Goal: Navigation & Orientation: Find specific page/section

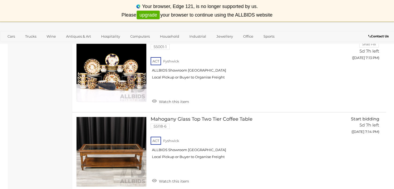
scroll to position [8095, 0]
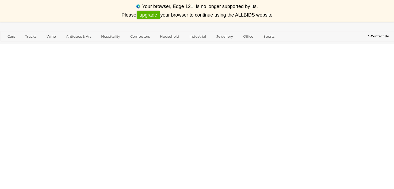
scroll to position [94, 0]
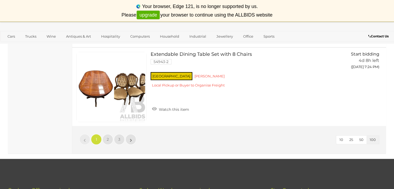
scroll to position [8191, 0]
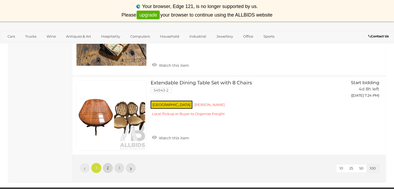
click at [108, 166] on span "2" at bounding box center [108, 168] width 2 height 5
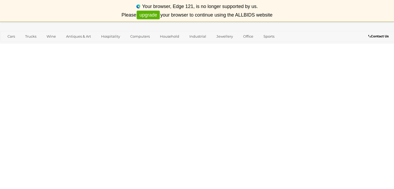
scroll to position [94, 0]
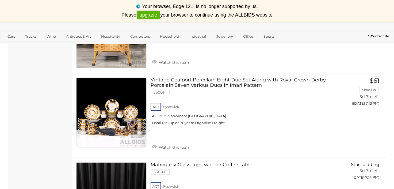
scroll to position [8125, 0]
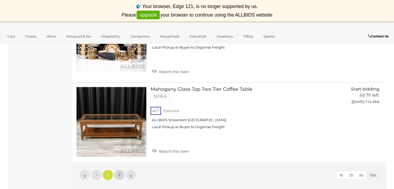
click at [121, 170] on link "3" at bounding box center [119, 175] width 11 height 11
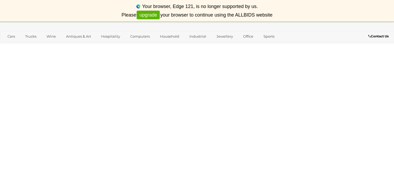
scroll to position [94, 0]
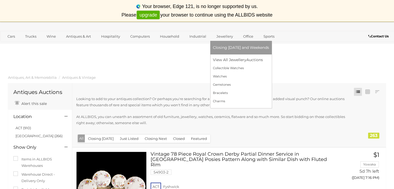
click at [220, 35] on link "Jewellery" at bounding box center [225, 36] width 24 height 9
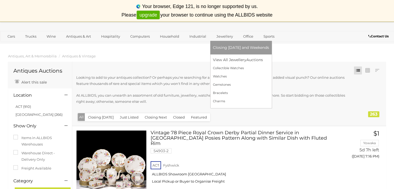
click at [223, 37] on link "Jewellery" at bounding box center [225, 36] width 24 height 9
click at [228, 60] on link "View All Jewellery Auctions" at bounding box center [241, 60] width 56 height 8
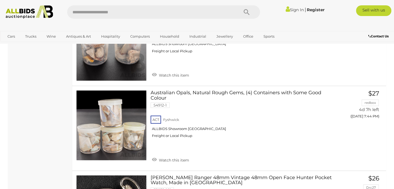
scroll to position [8098, 0]
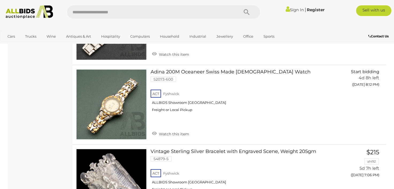
scroll to position [1324, 0]
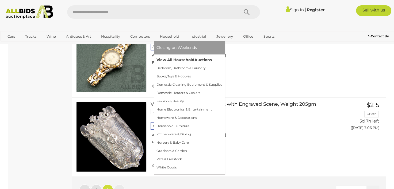
click at [168, 59] on link "View All Household Auctions" at bounding box center [189, 60] width 66 height 8
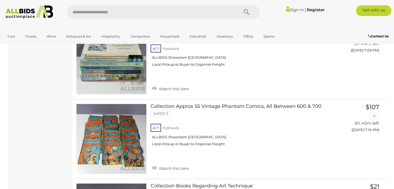
scroll to position [1173, 0]
